Goal: Connect with others: Connect with others

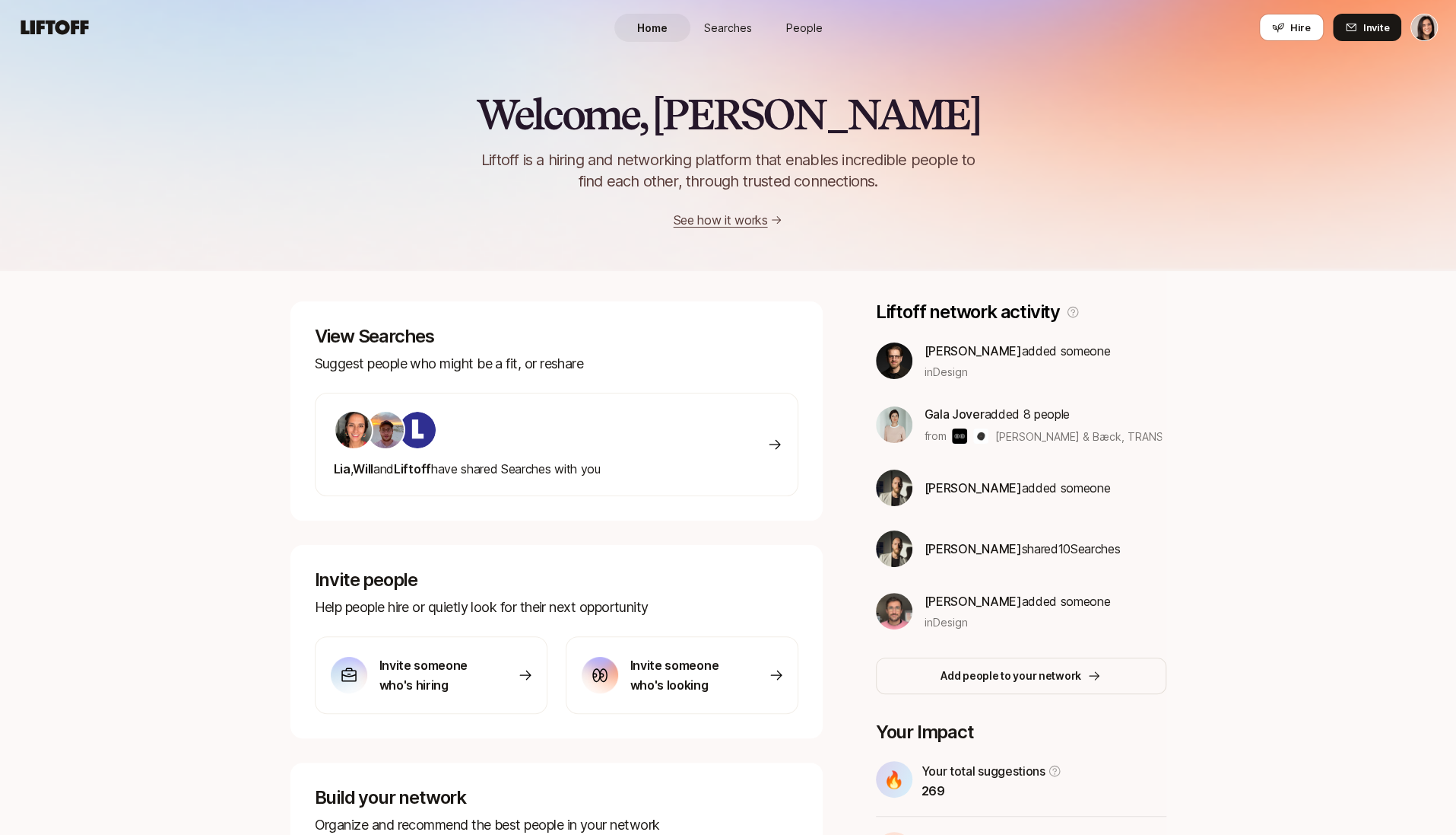
click at [791, 28] on span "People" at bounding box center [804, 28] width 37 height 16
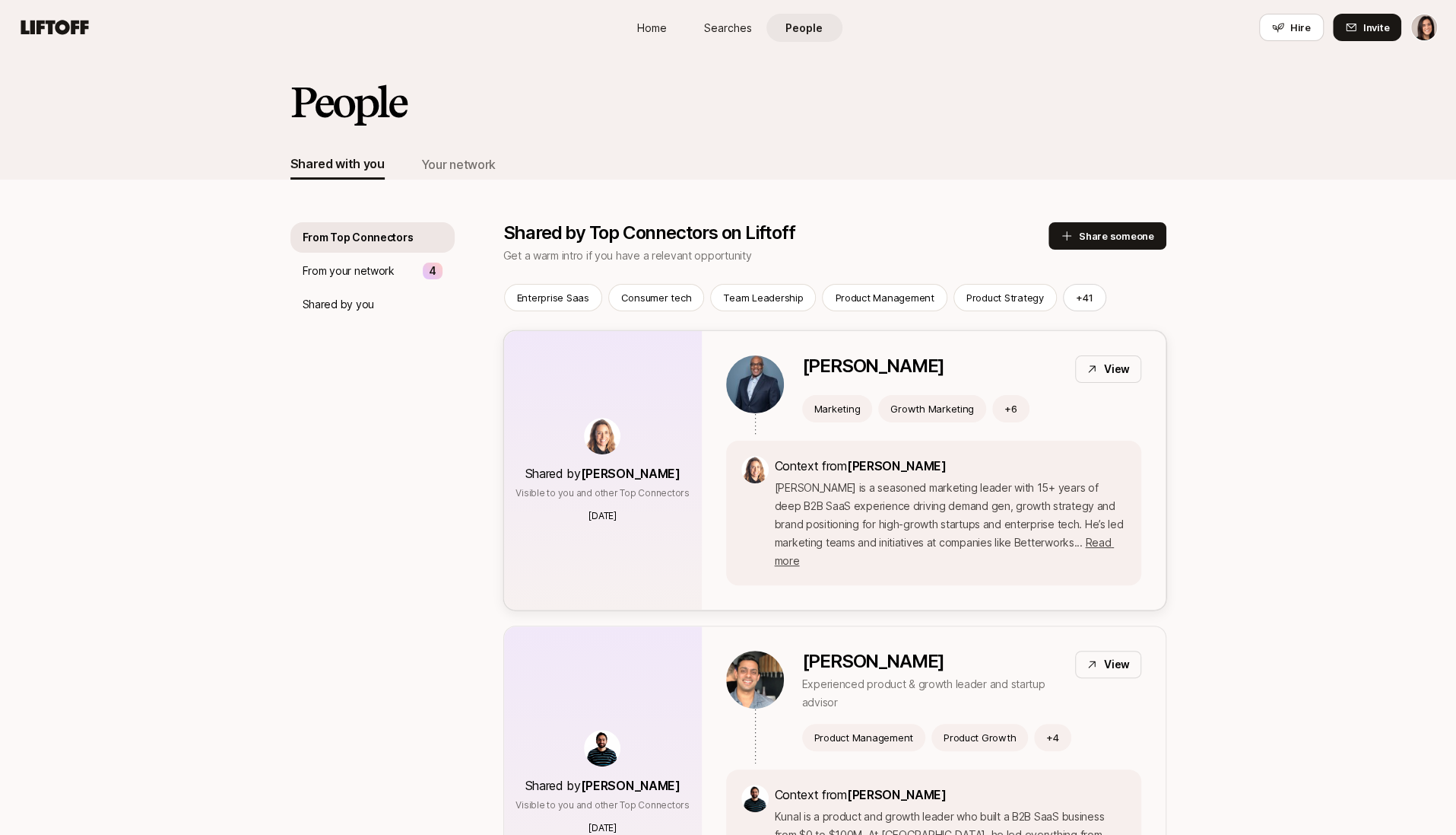
click at [697, 501] on div "Shared by Sheila Thompson Visible to you and other Top Connectors 3 days ago" at bounding box center [603, 471] width 197 height 279
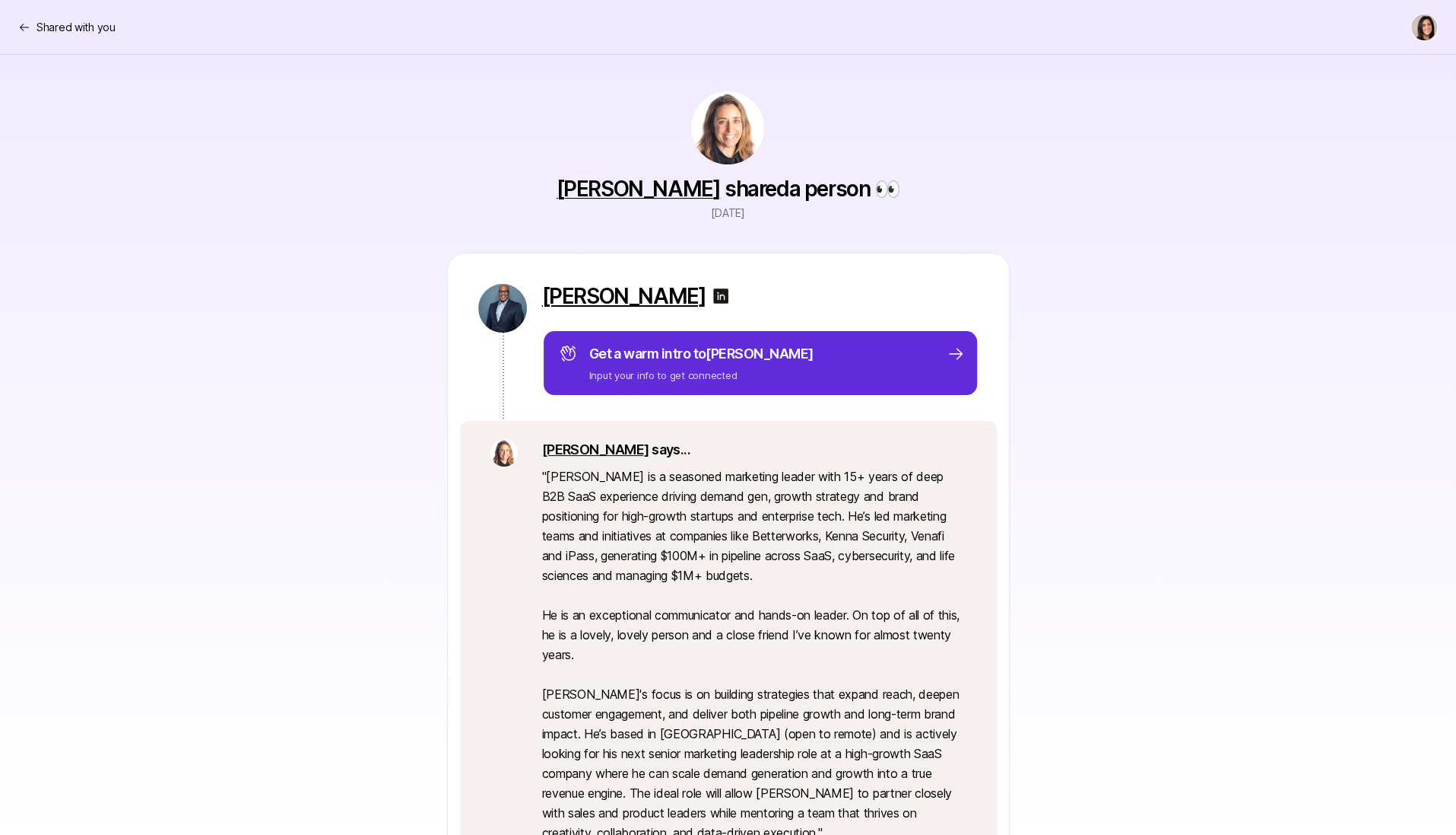
click at [629, 296] on p "Antoine Mitchell" at bounding box center [624, 296] width 164 height 24
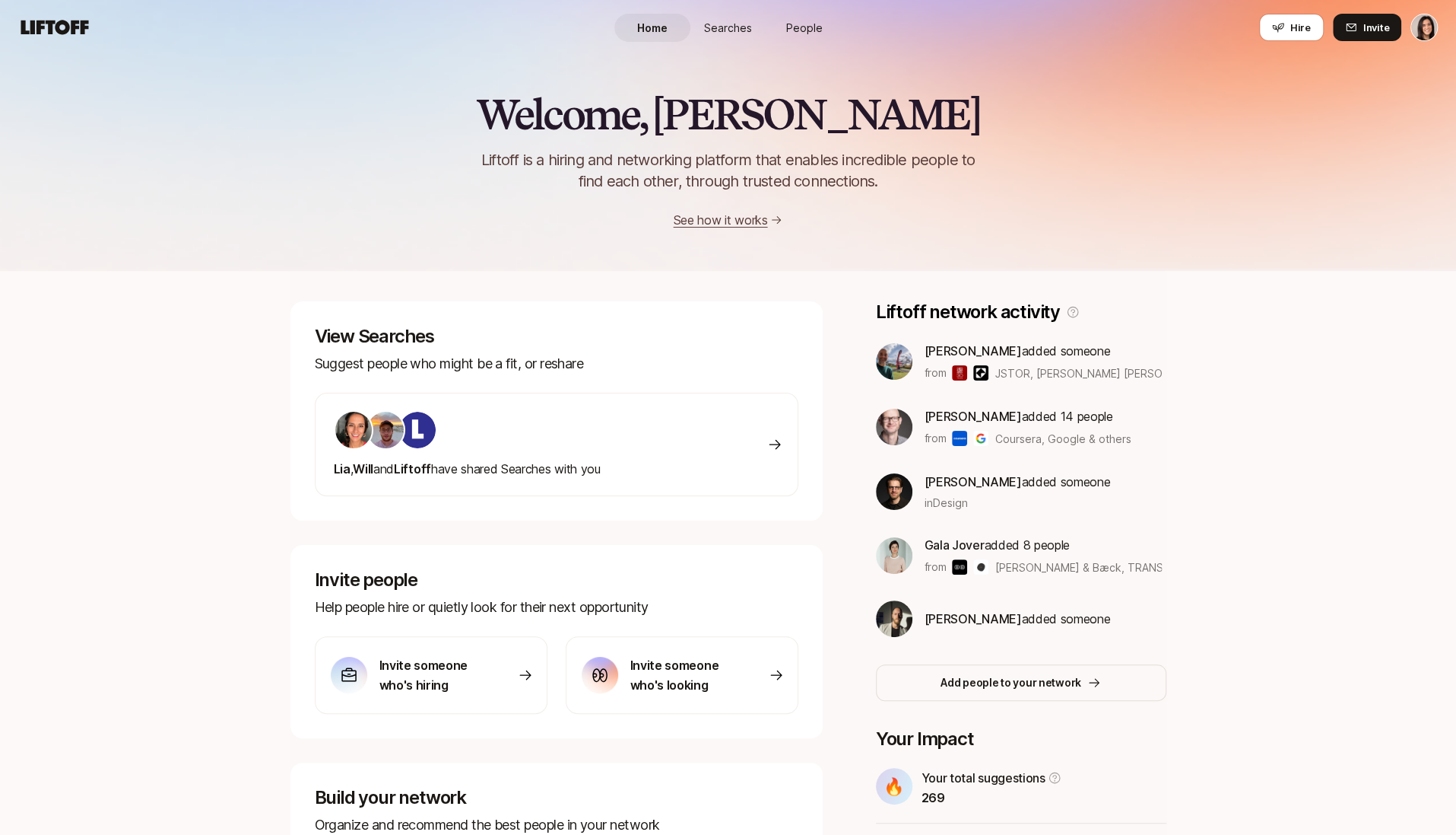
click at [785, 24] on link "People" at bounding box center [804, 28] width 76 height 29
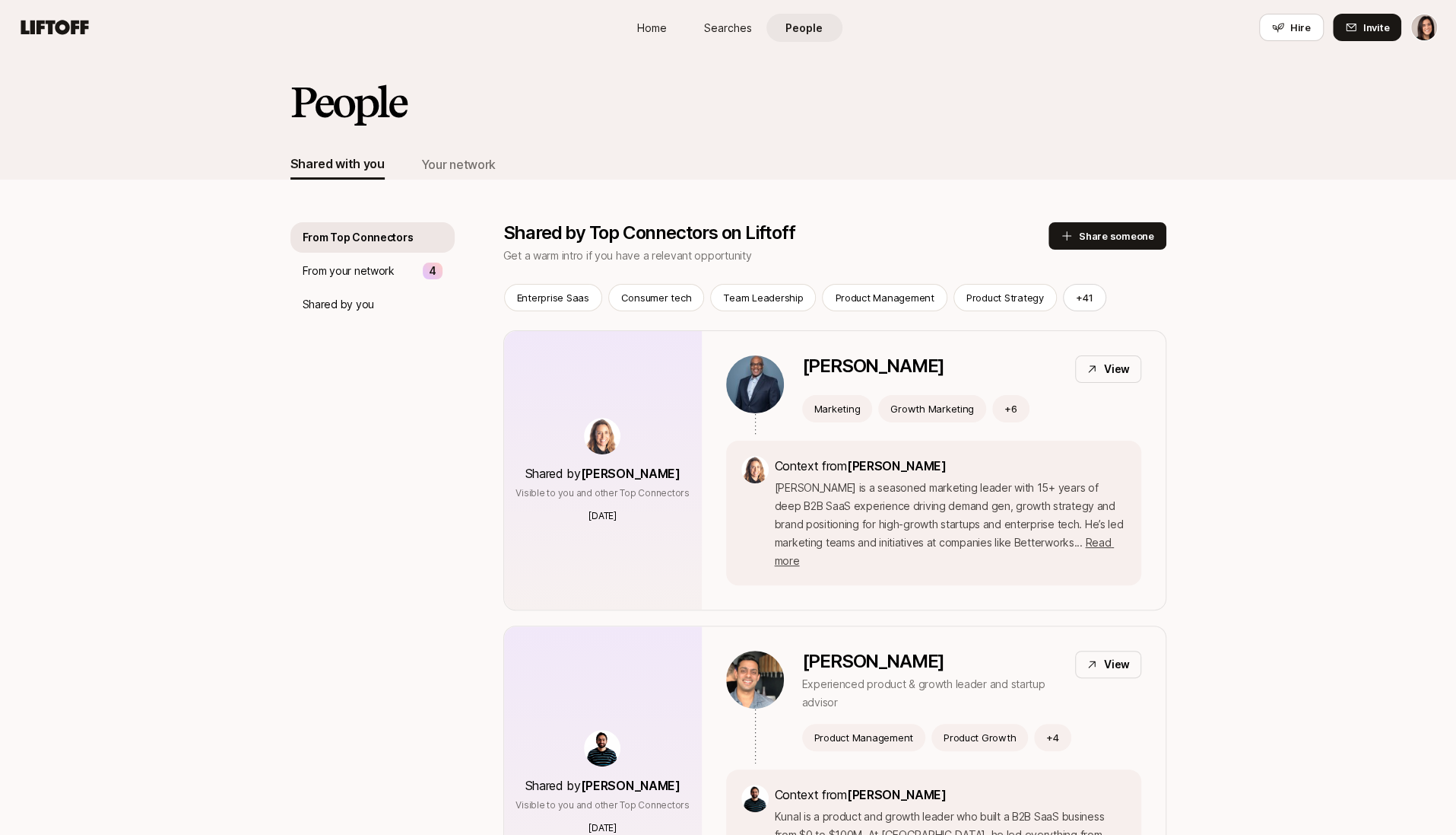
click at [493, 153] on div "Shared with you Your network" at bounding box center [728, 164] width 876 height 30
click at [480, 160] on div "Your network" at bounding box center [458, 164] width 74 height 20
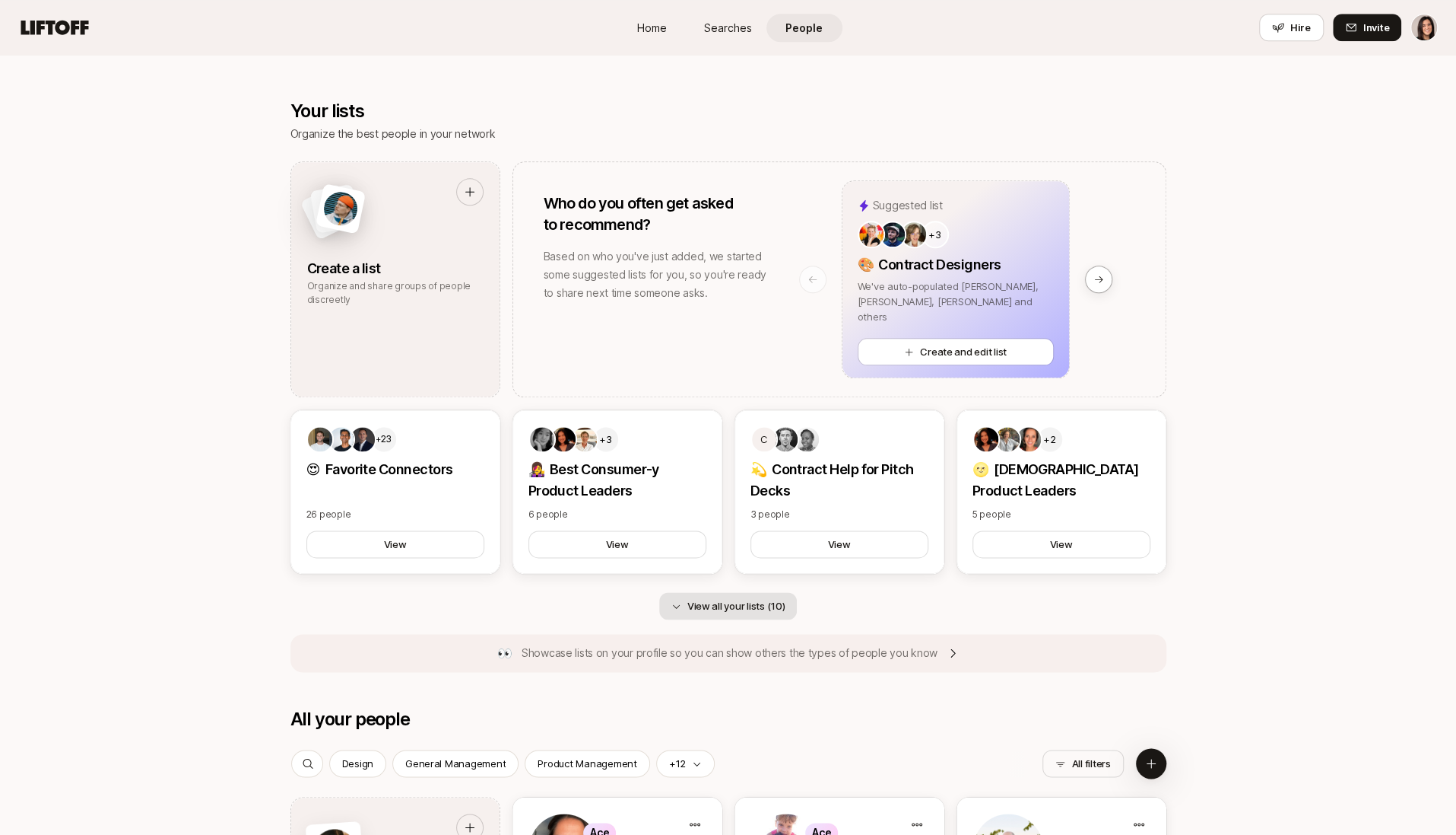
scroll to position [1271, 0]
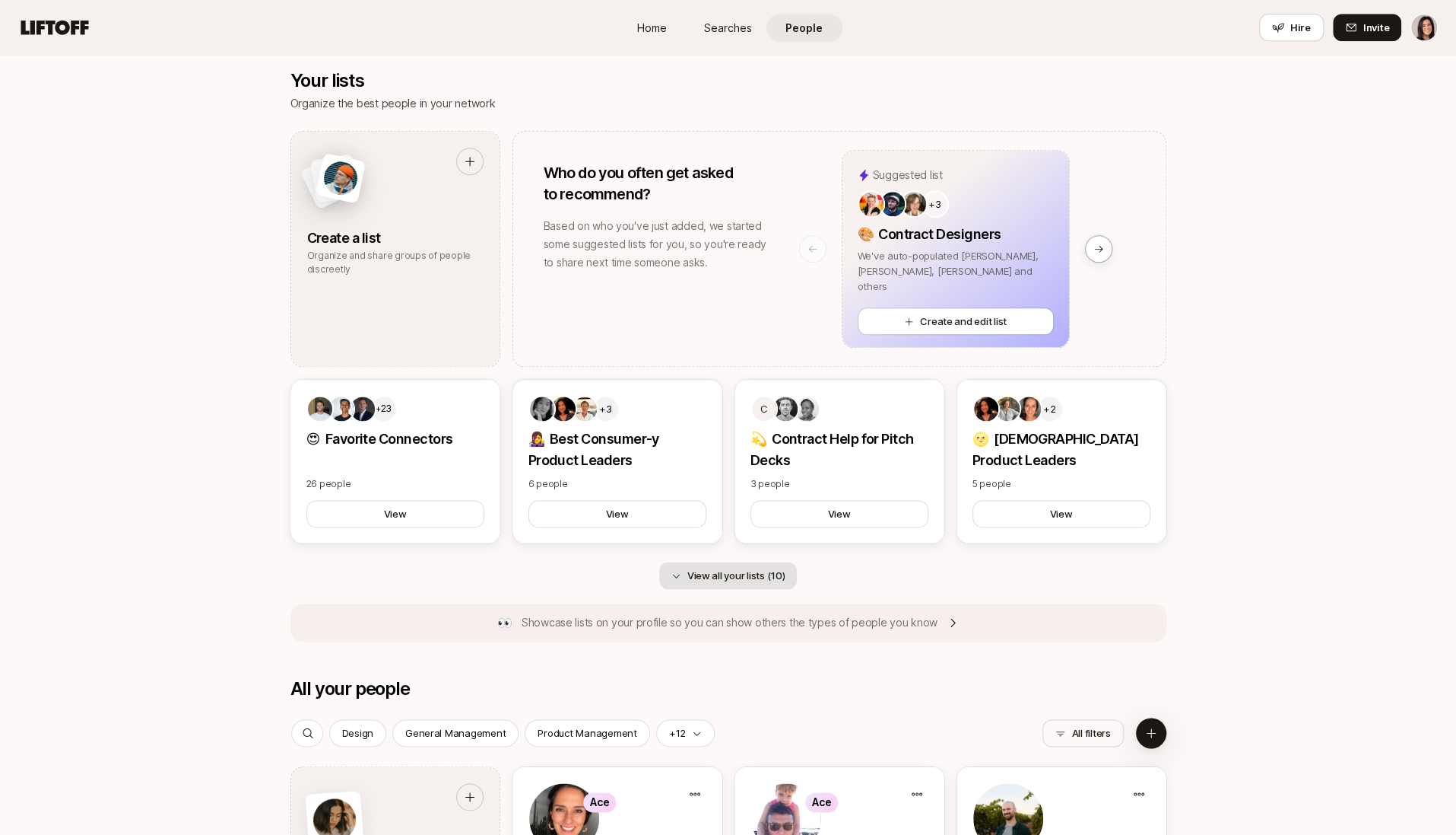
click at [705, 572] on button "View all your lists (10)" at bounding box center [728, 575] width 138 height 28
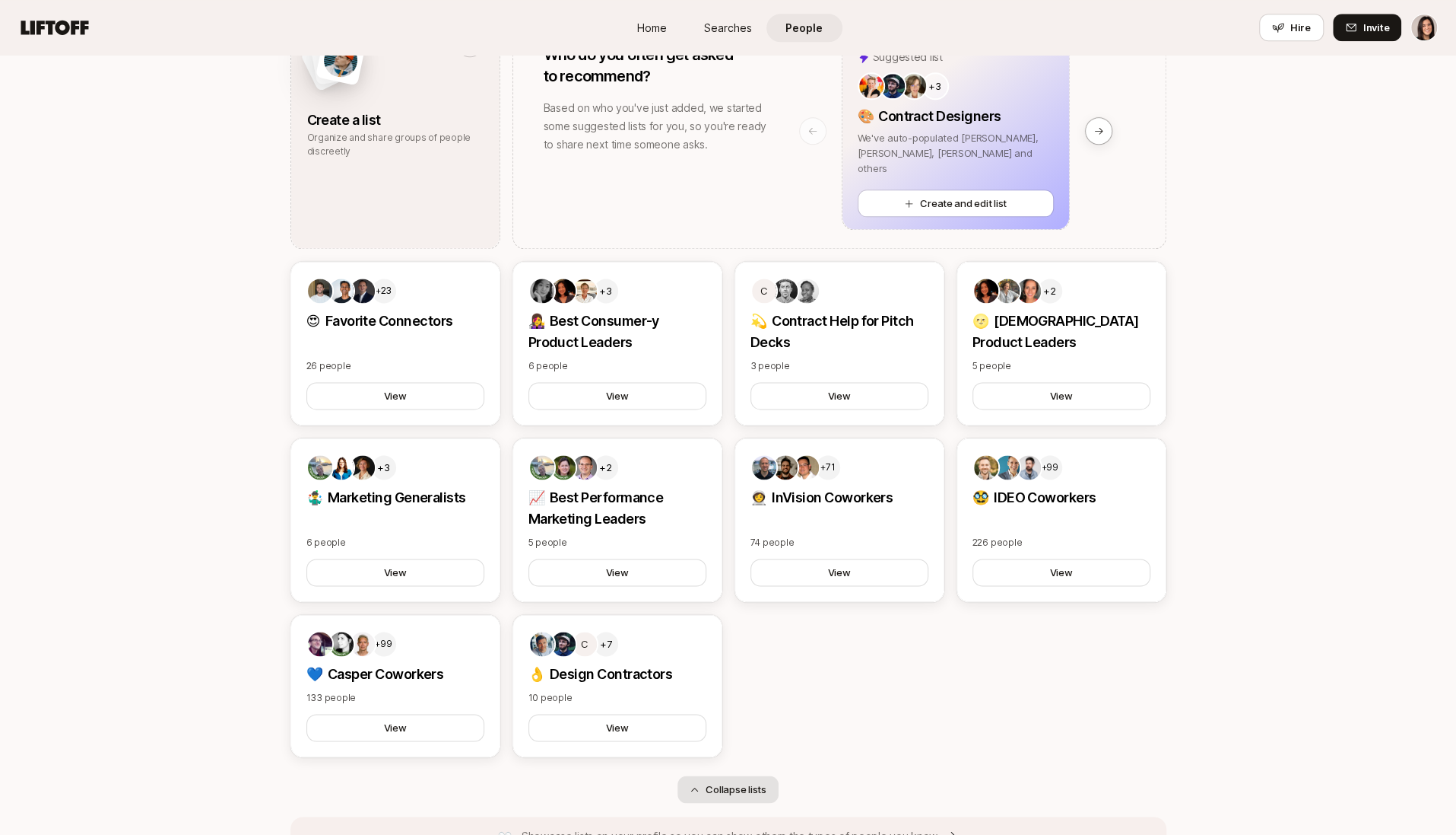
scroll to position [1562, 0]
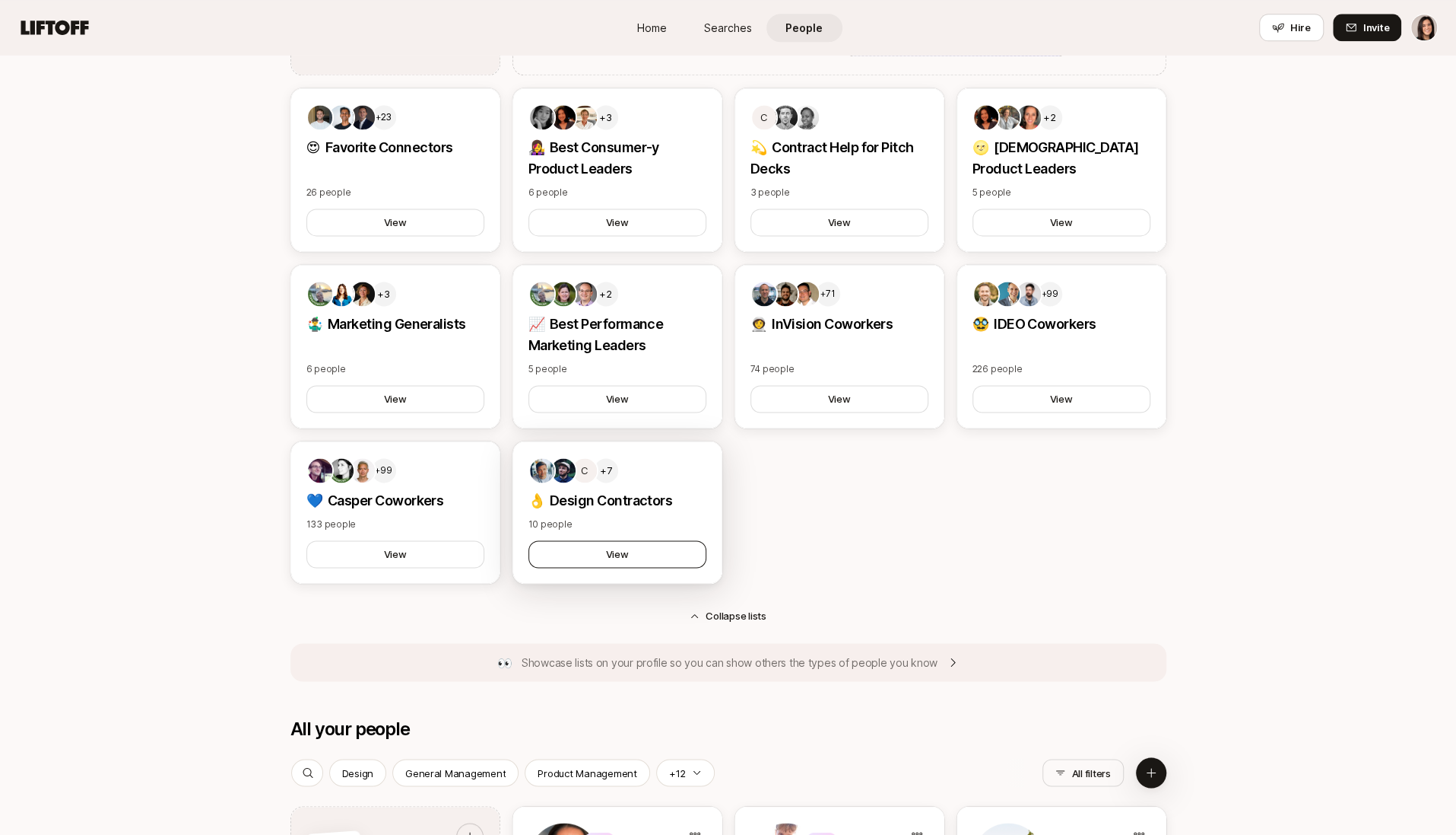
click at [643, 564] on button "View" at bounding box center [617, 554] width 178 height 28
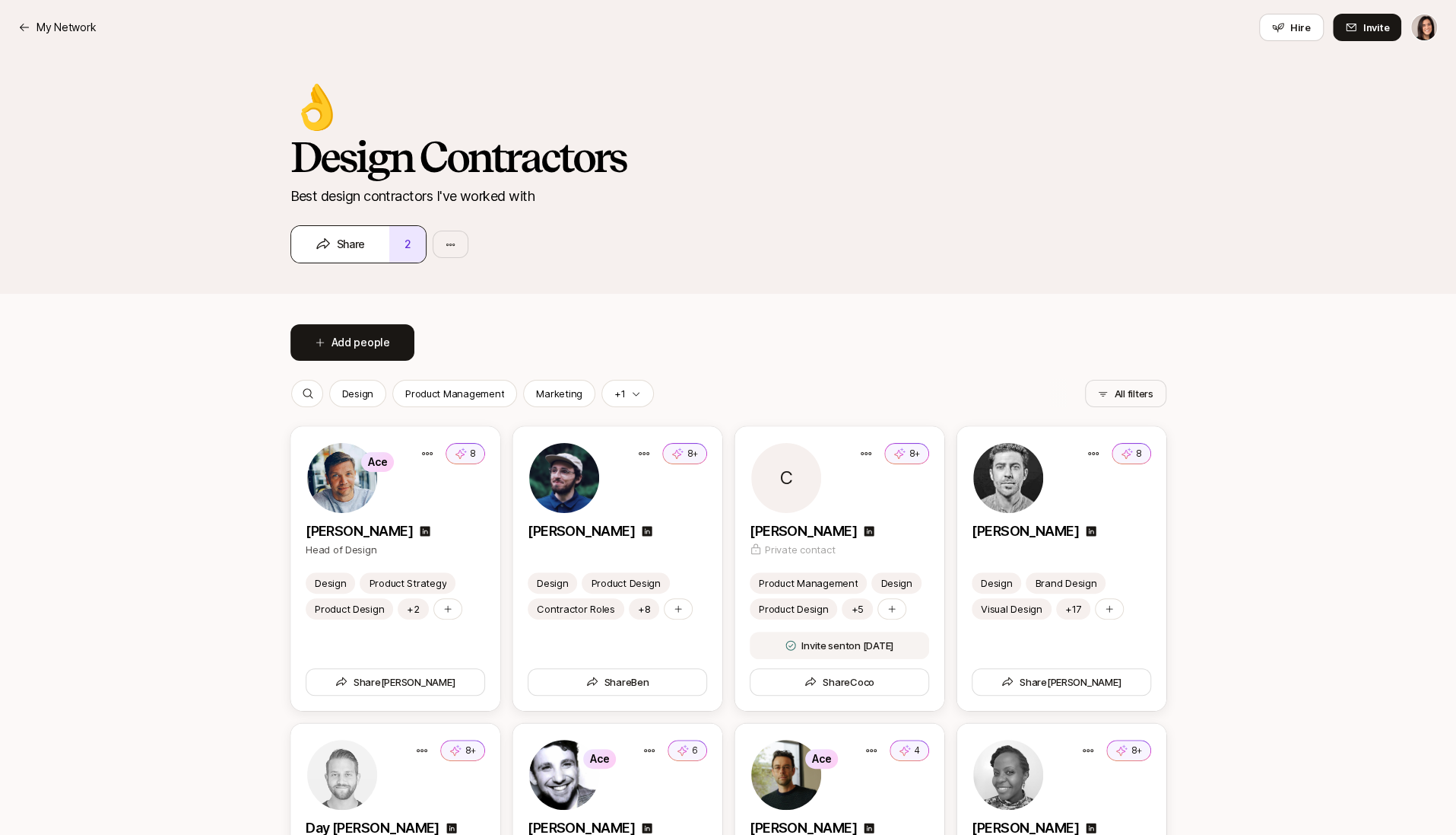
click at [415, 251] on button "2" at bounding box center [407, 244] width 37 height 37
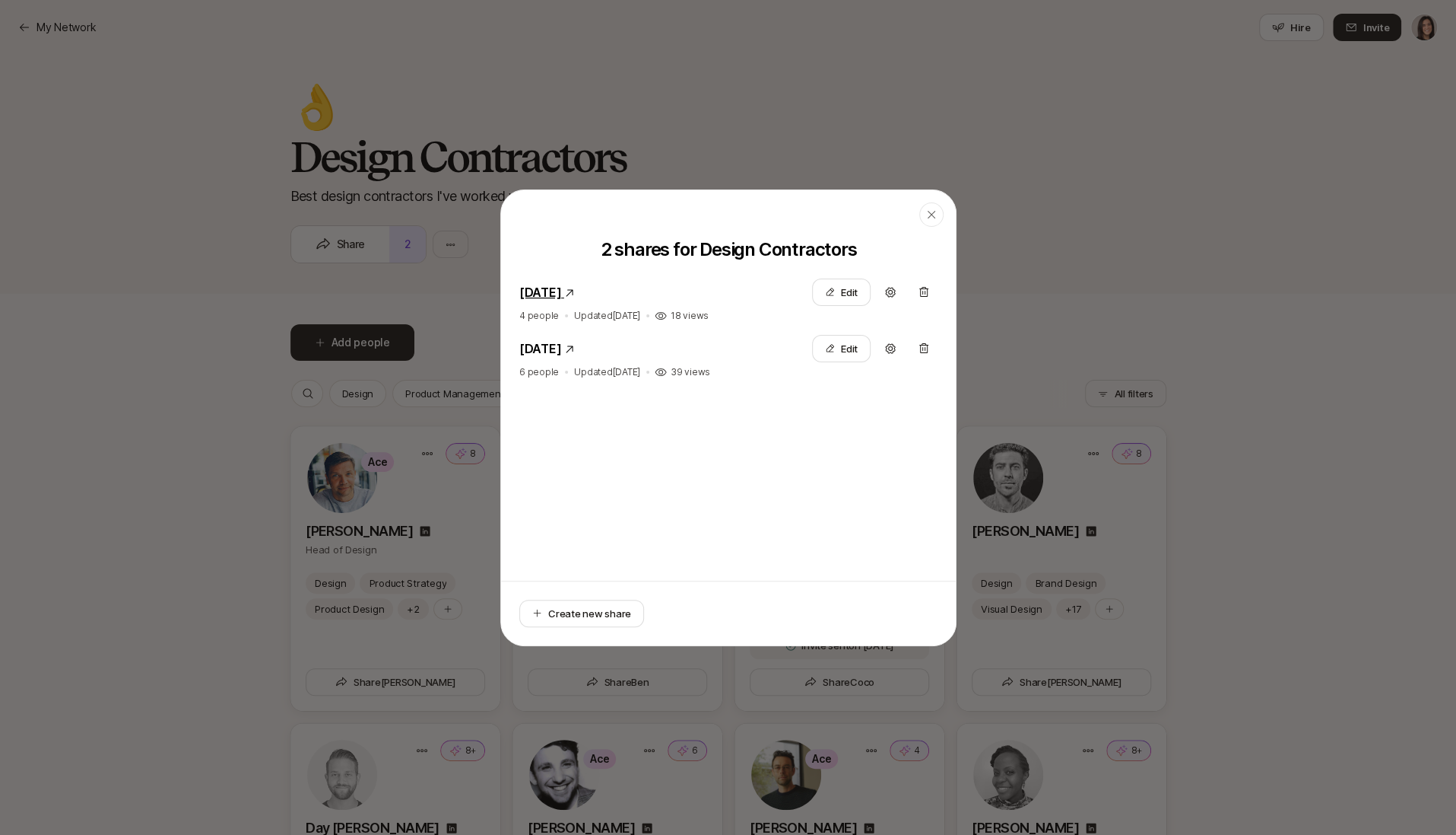
click at [543, 289] on link "March 10, 2025" at bounding box center [540, 292] width 42 height 15
click at [935, 207] on div "button" at bounding box center [931, 214] width 24 height 24
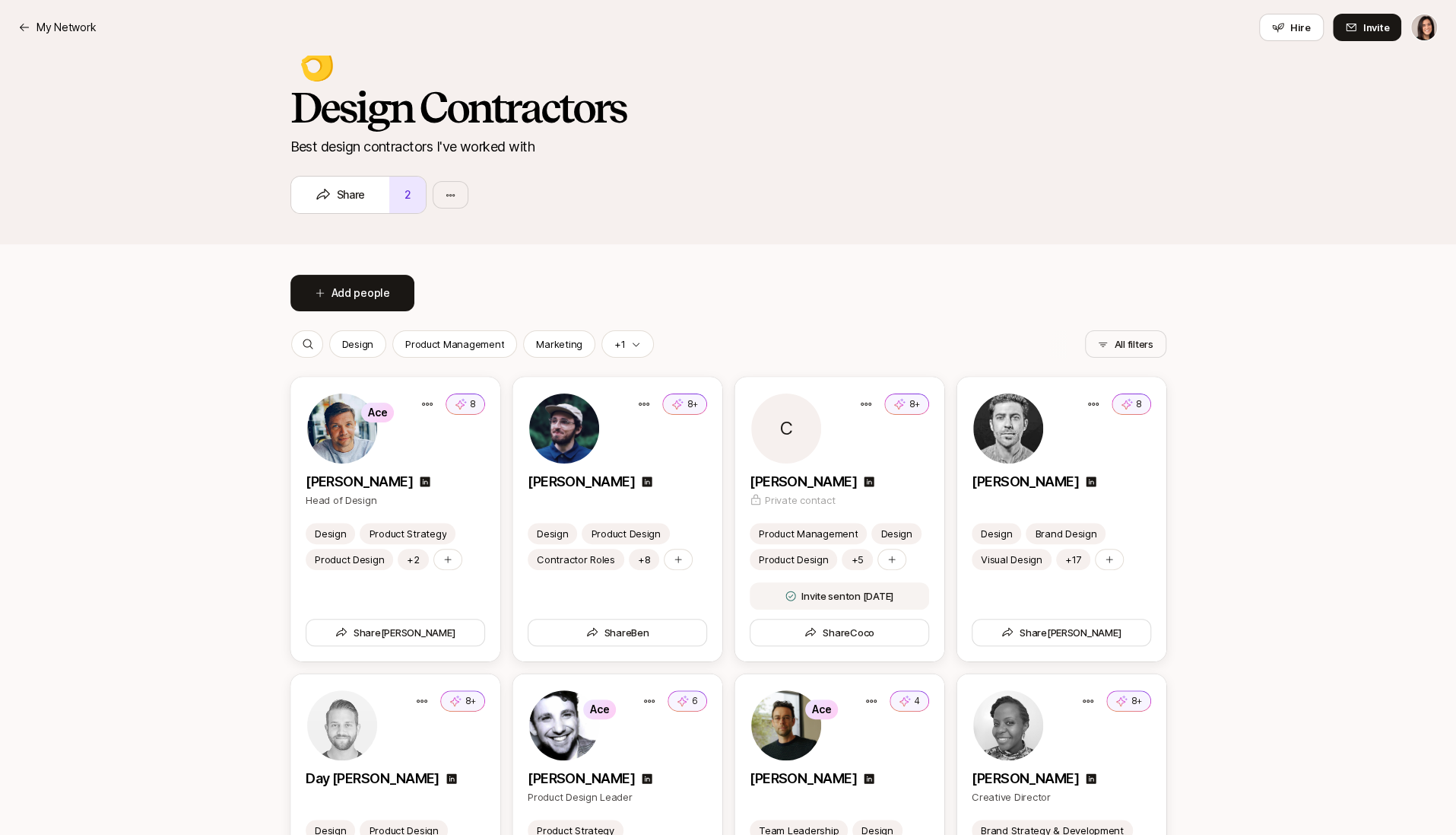
scroll to position [156, 0]
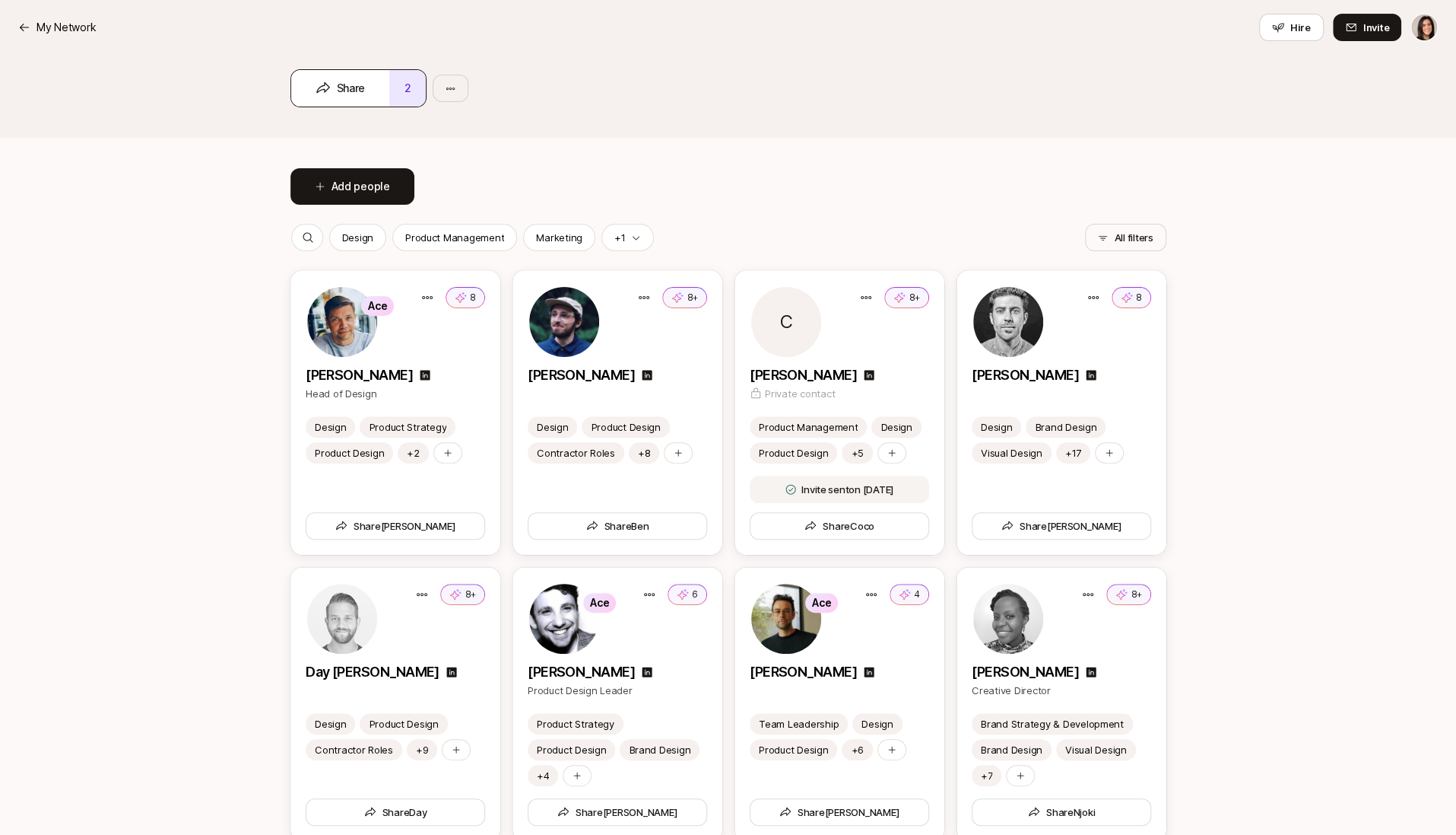
click at [411, 90] on button "2" at bounding box center [407, 88] width 37 height 37
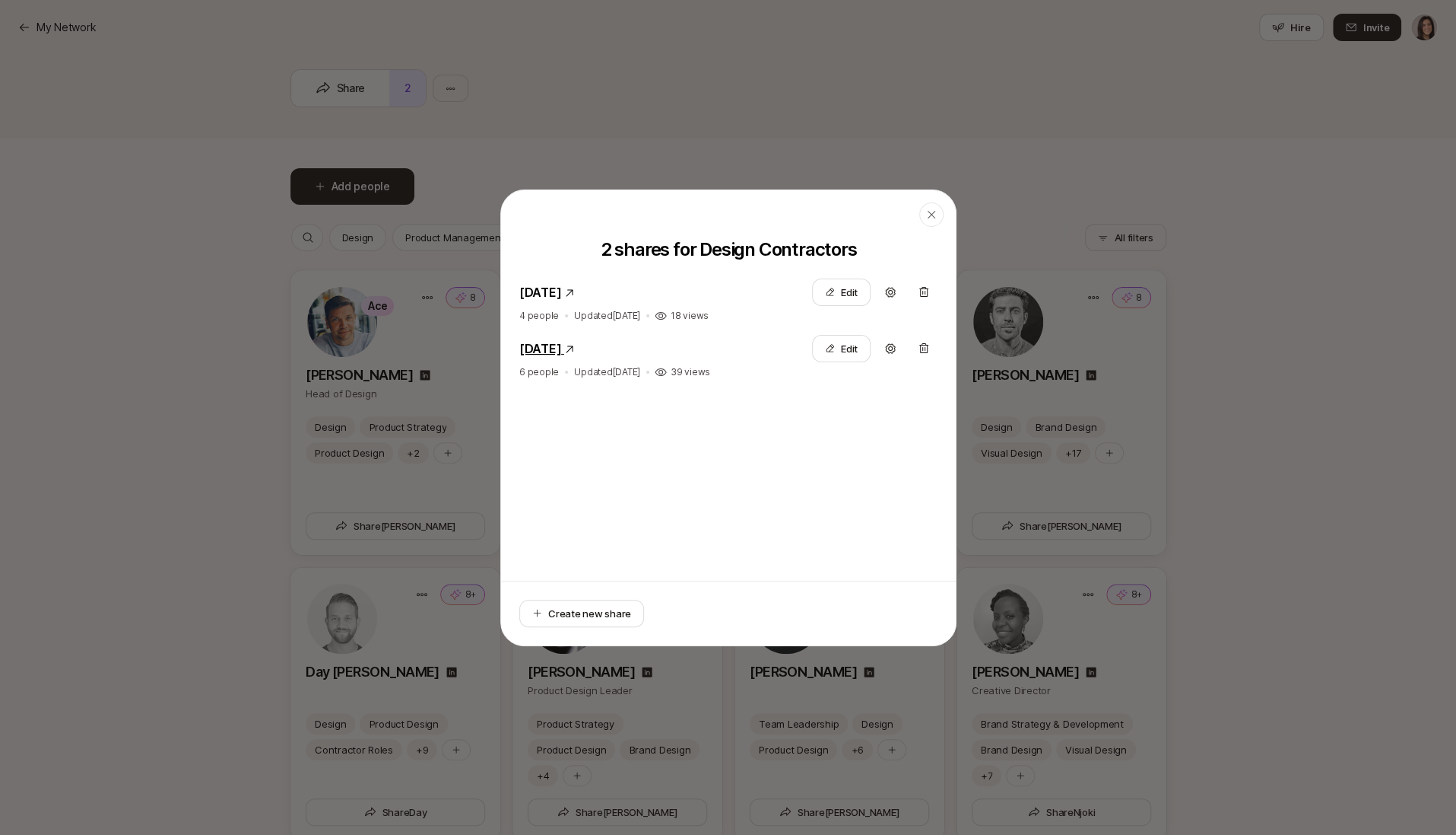
click at [562, 351] on link "November 12, 2024" at bounding box center [540, 348] width 42 height 15
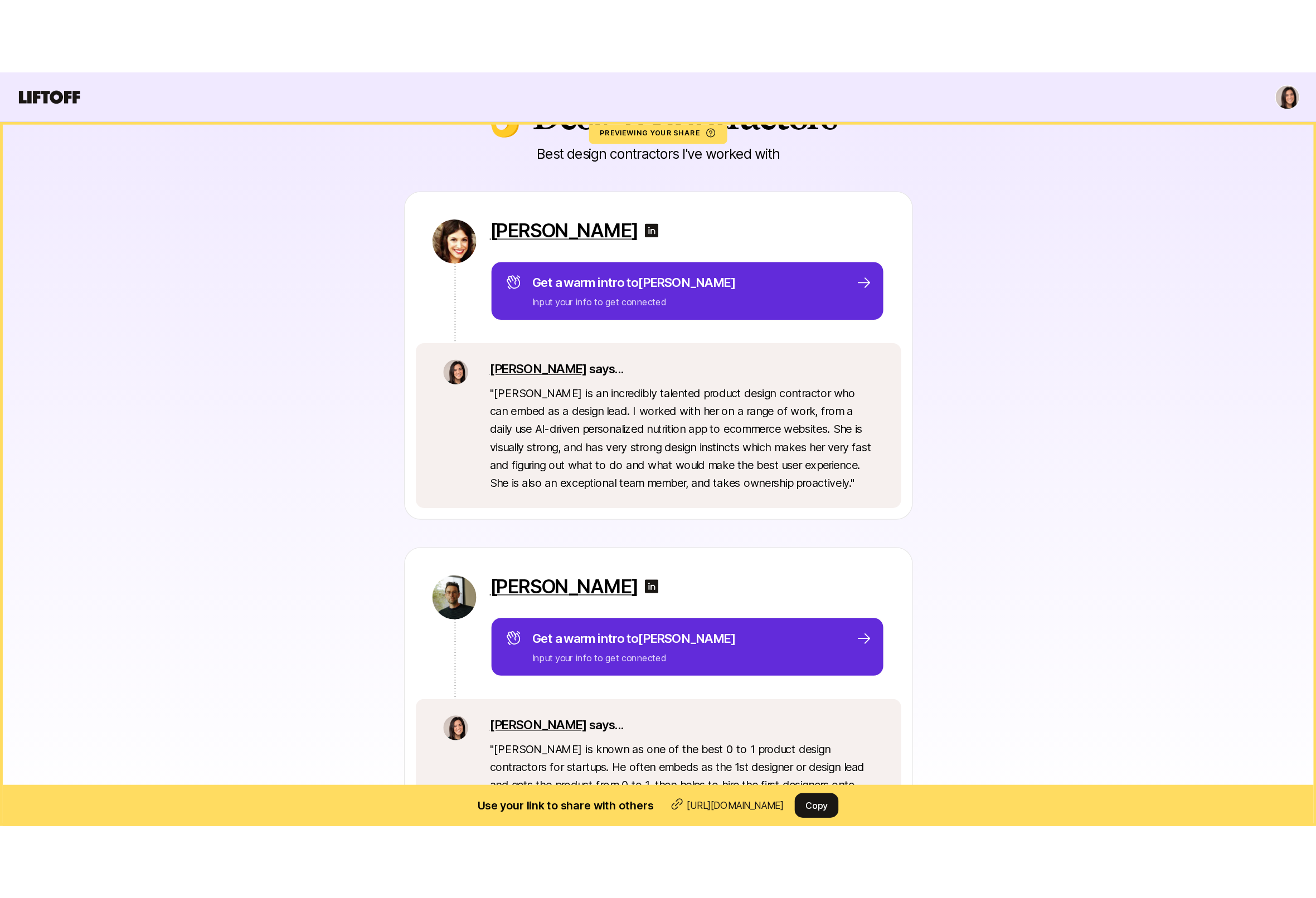
scroll to position [84, 0]
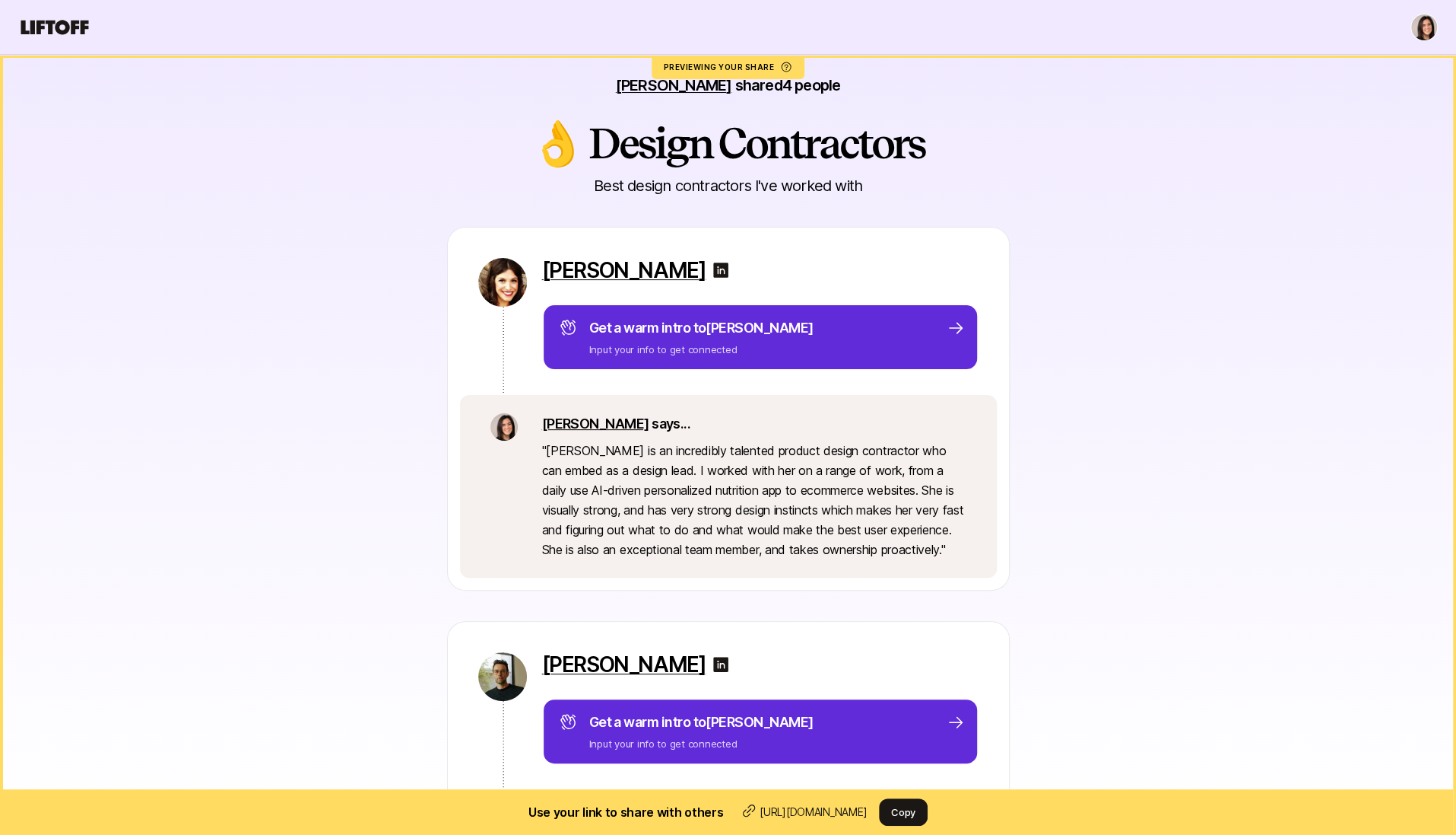
click at [372, 301] on div "Sam Gilbert Get a warm intro to Sam Input your info to get connected Eleanor sa…" at bounding box center [728, 408] width 852 height 363
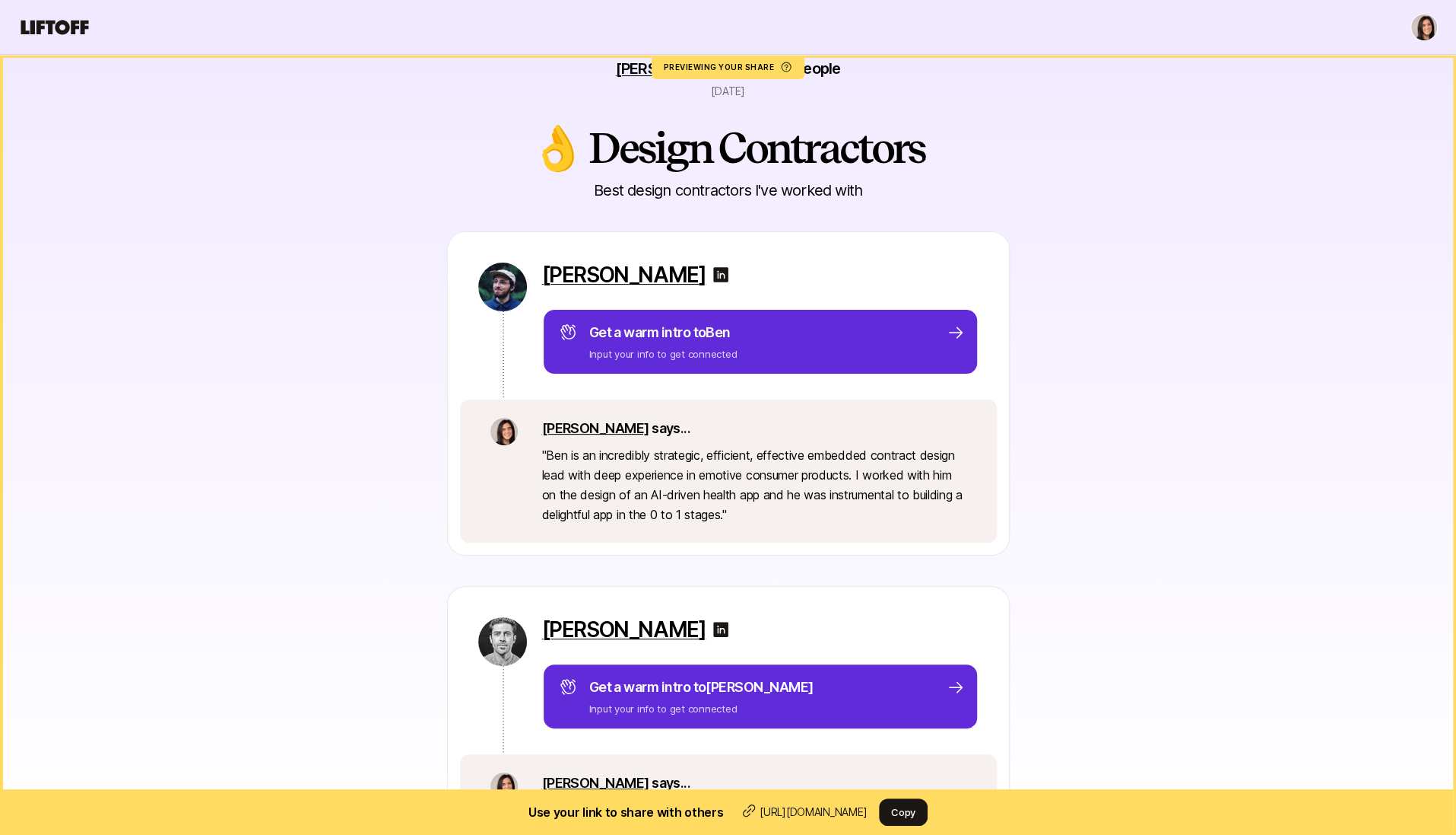
scroll to position [18, 0]
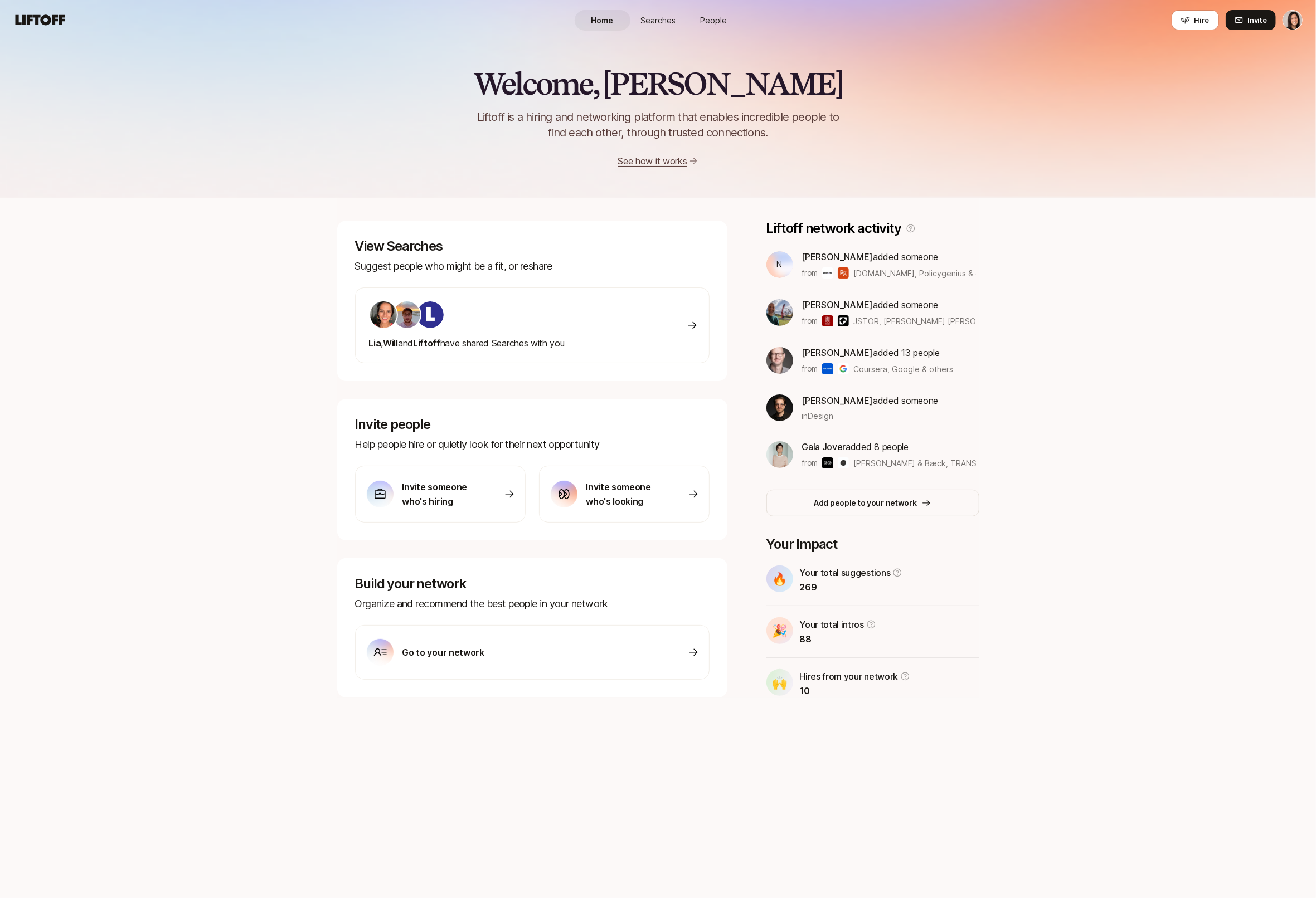
click at [666, 32] on div "Home Searches People Hire" at bounding box center [658, 20] width 168 height 40
click at [661, 24] on span "Searches" at bounding box center [658, 20] width 35 height 12
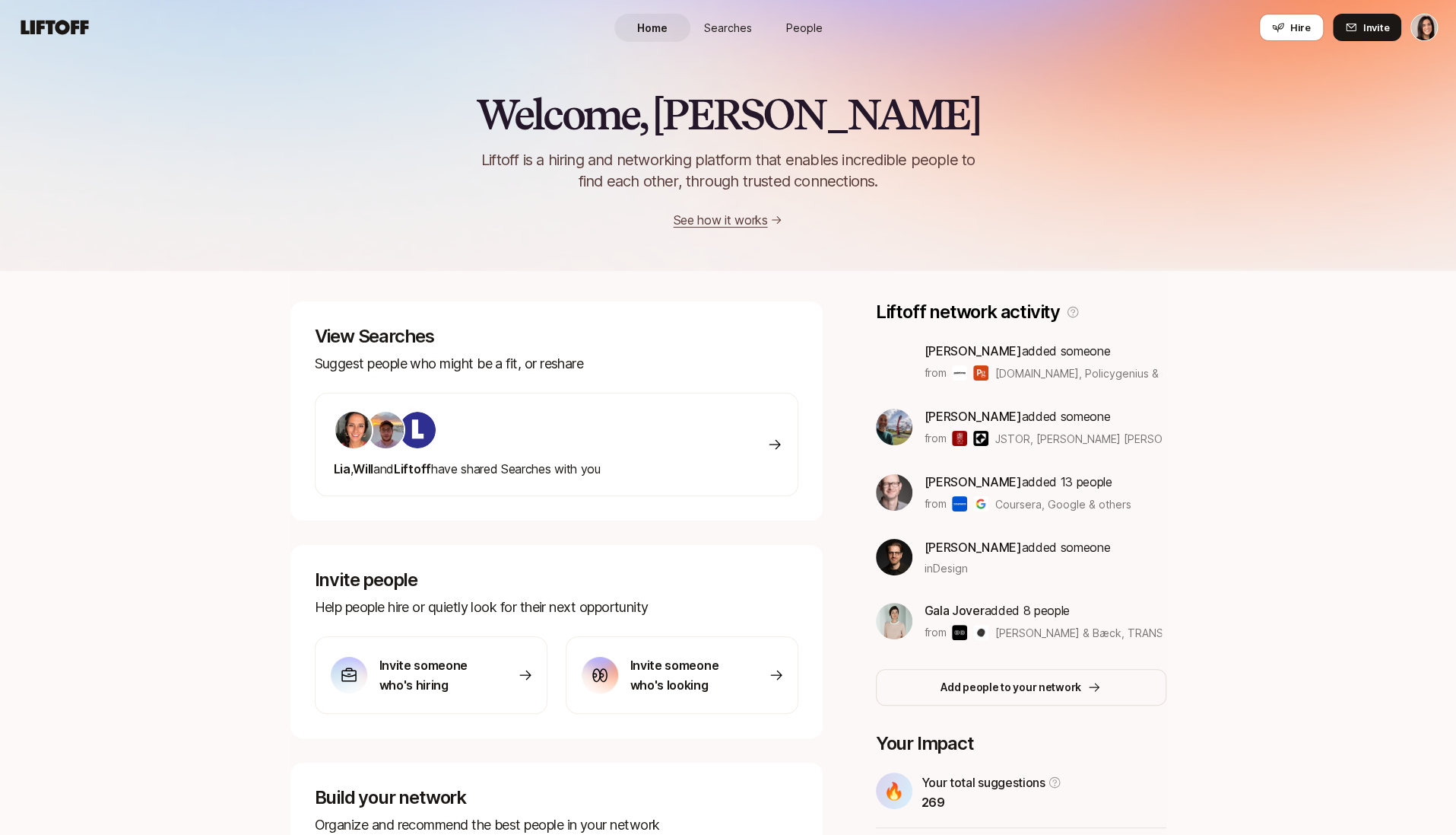
drag, startPoint x: 761, startPoint y: 13, endPoint x: 743, endPoint y: 28, distance: 23.4
click at [761, 13] on div "Home Searches People Hire" at bounding box center [728, 27] width 229 height 54
click at [741, 28] on span "Searches" at bounding box center [728, 28] width 48 height 16
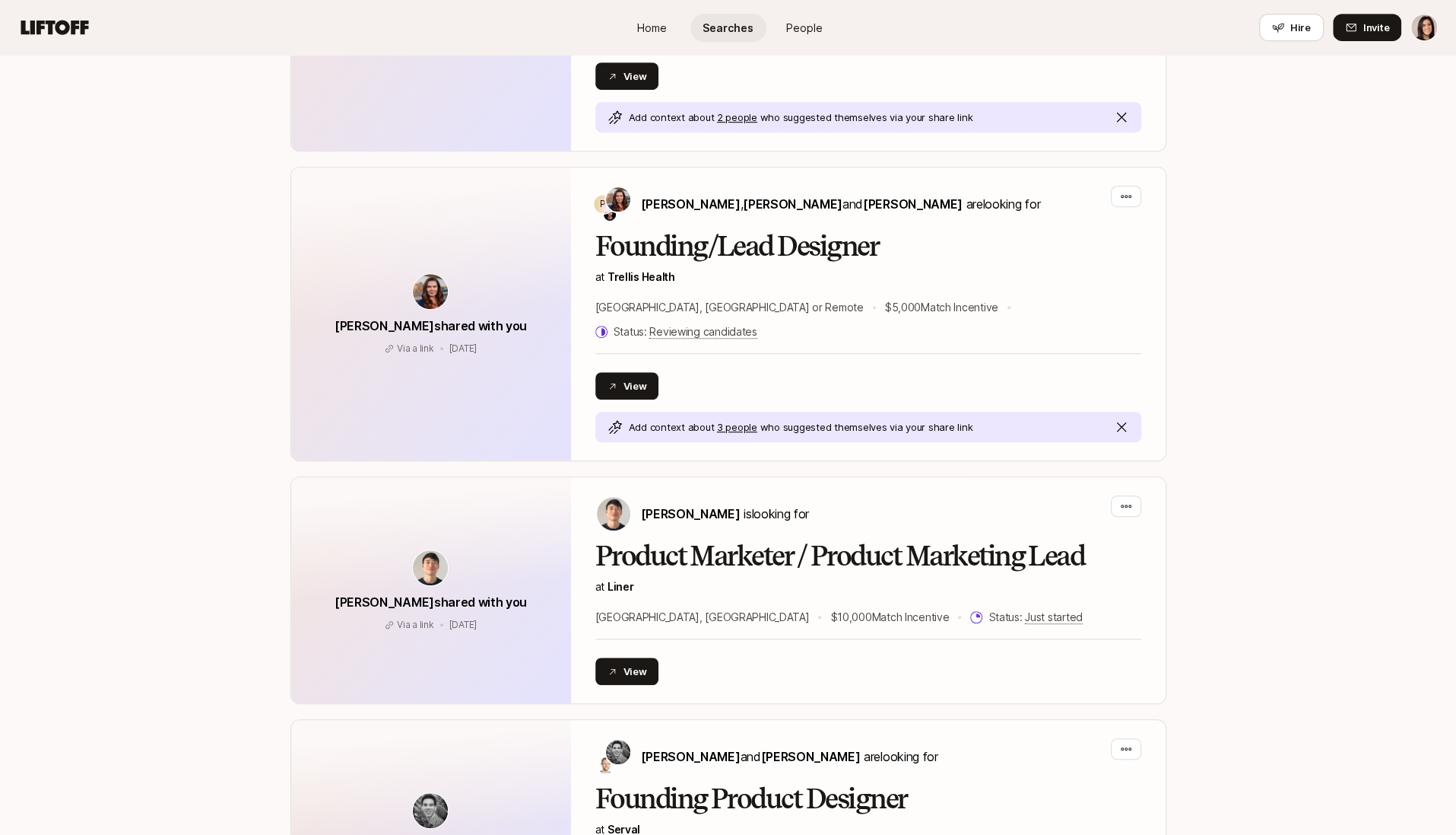
scroll to position [643, 0]
